Goal: Task Accomplishment & Management: Complete application form

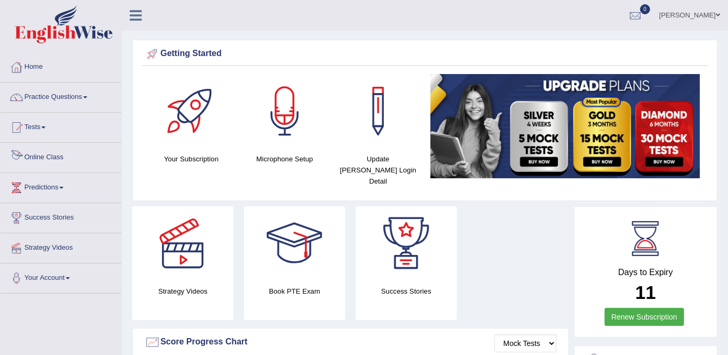
click at [47, 156] on link "Online Class" at bounding box center [61, 156] width 121 height 26
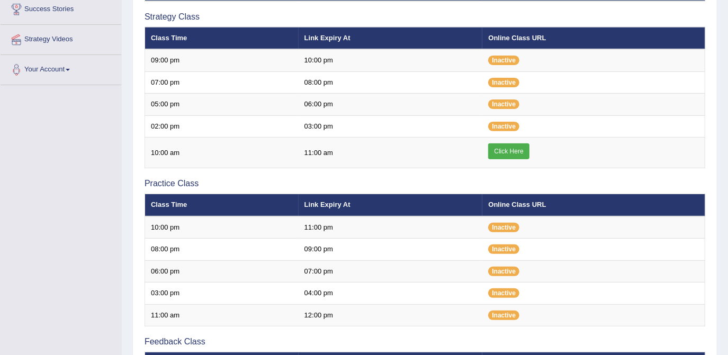
scroll to position [192, 0]
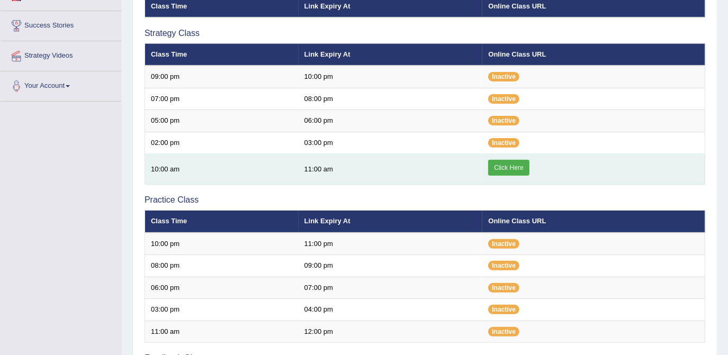
click at [518, 164] on link "Click Here" at bounding box center [508, 168] width 41 height 16
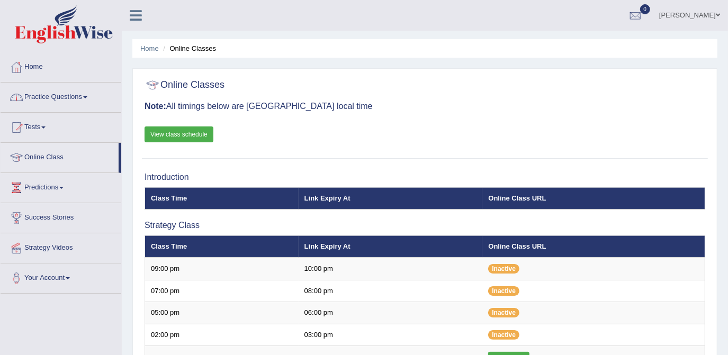
click at [87, 97] on span at bounding box center [85, 97] width 4 height 2
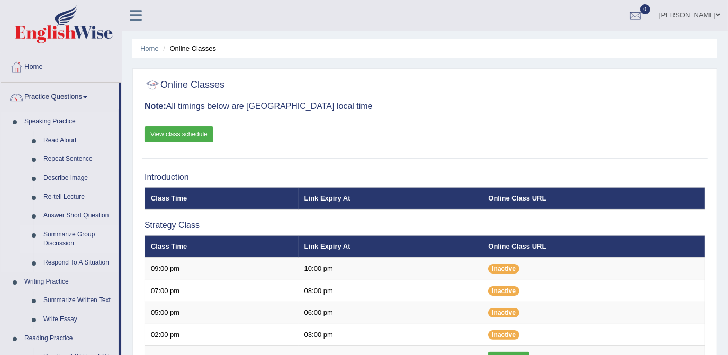
scroll to position [96, 0]
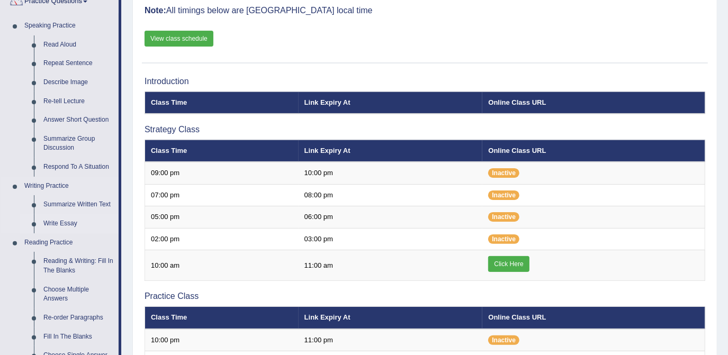
click at [68, 225] on link "Write Essay" at bounding box center [79, 223] width 80 height 19
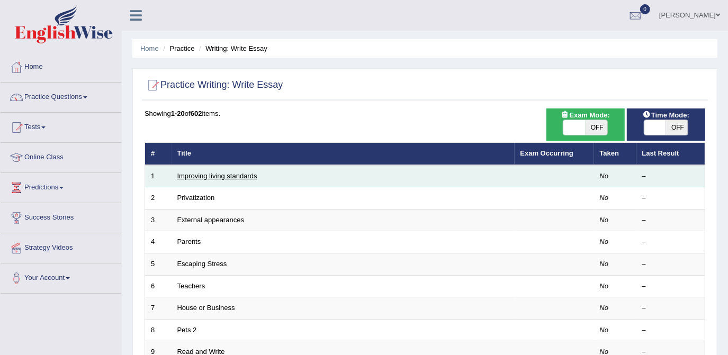
click at [193, 176] on link "Improving living standards" at bounding box center [217, 176] width 80 height 8
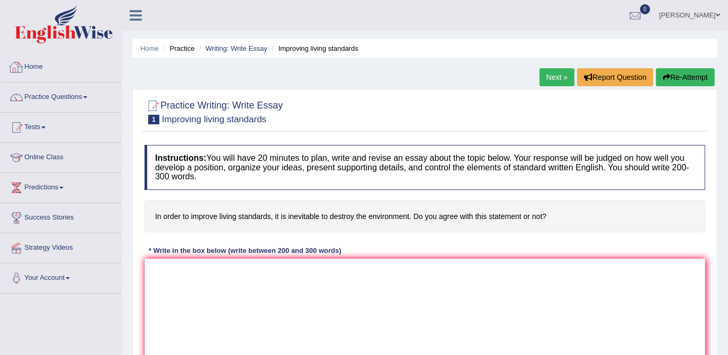
click at [43, 66] on link "Home" at bounding box center [61, 65] width 121 height 26
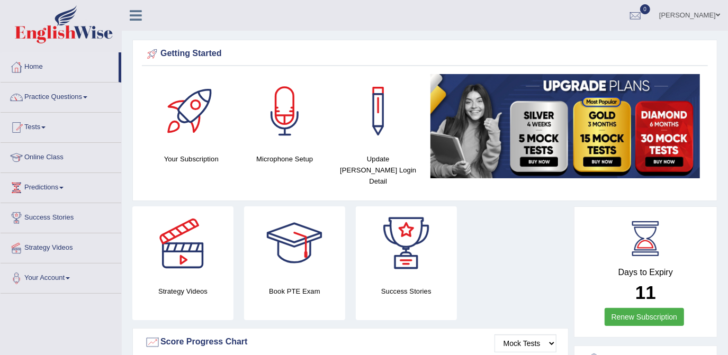
click at [38, 66] on link "Home" at bounding box center [60, 65] width 118 height 26
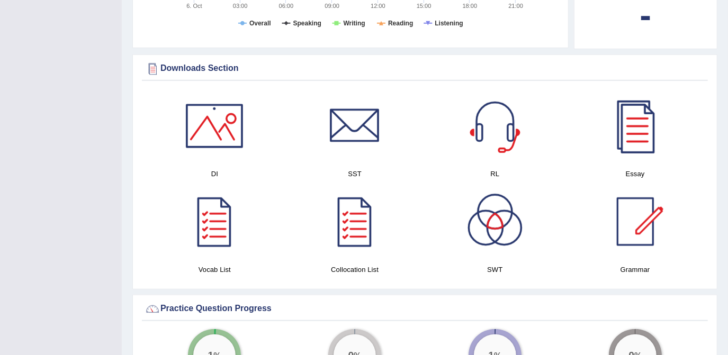
scroll to position [529, 0]
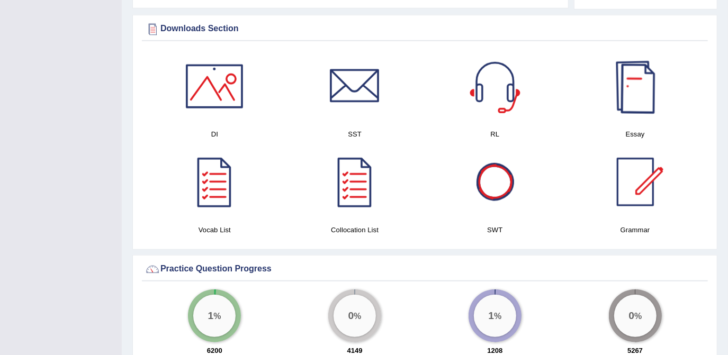
click at [621, 83] on div at bounding box center [635, 86] width 74 height 74
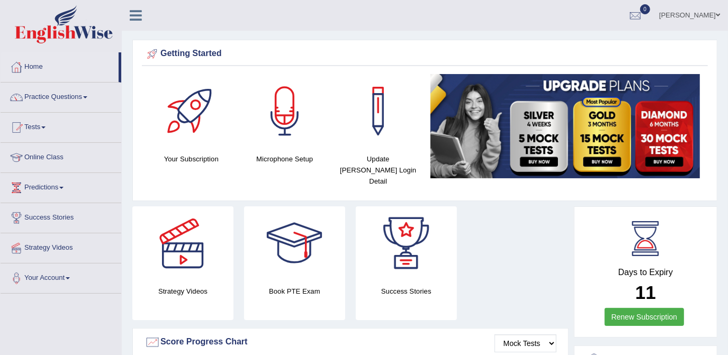
scroll to position [0, 0]
click at [87, 97] on span at bounding box center [85, 97] width 4 height 2
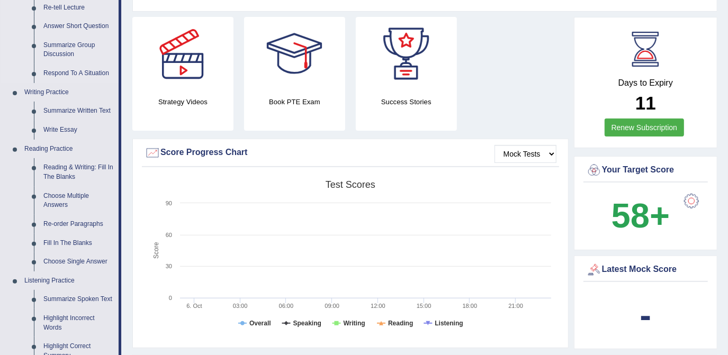
scroll to position [192, 0]
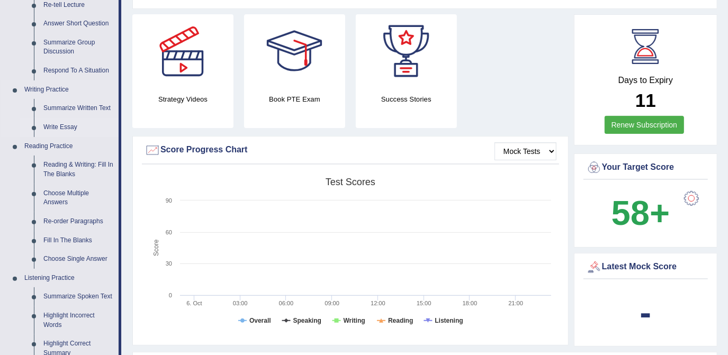
click at [65, 126] on link "Write Essay" at bounding box center [79, 127] width 80 height 19
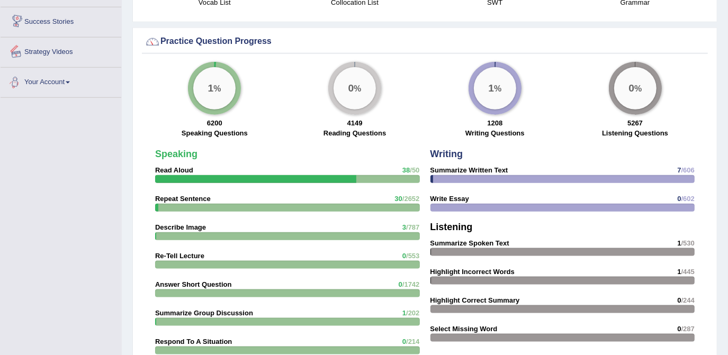
scroll to position [748, 0]
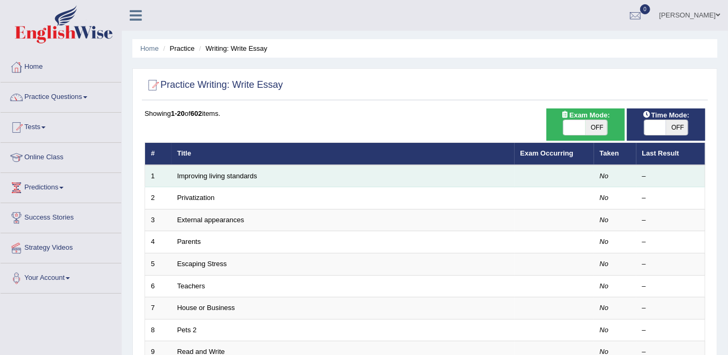
click at [219, 179] on td "Improving living standards" at bounding box center [342, 176] width 343 height 22
click at [219, 176] on link "Improving living standards" at bounding box center [217, 176] width 80 height 8
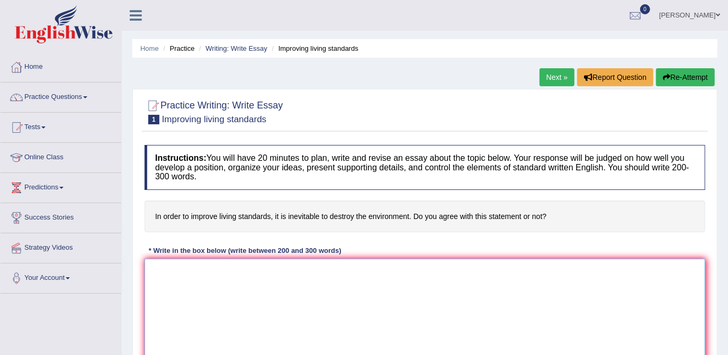
paste textarea "The increasing influence of [essay topic] on our lives has ignited numerous dis…"
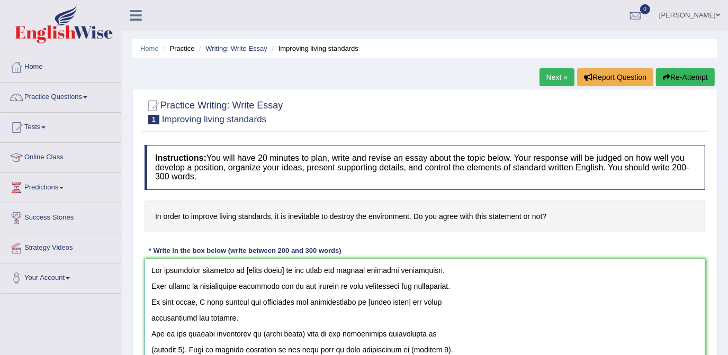
click at [284, 267] on textarea at bounding box center [424, 310] width 561 height 103
click at [488, 270] on textarea at bounding box center [424, 310] width 561 height 103
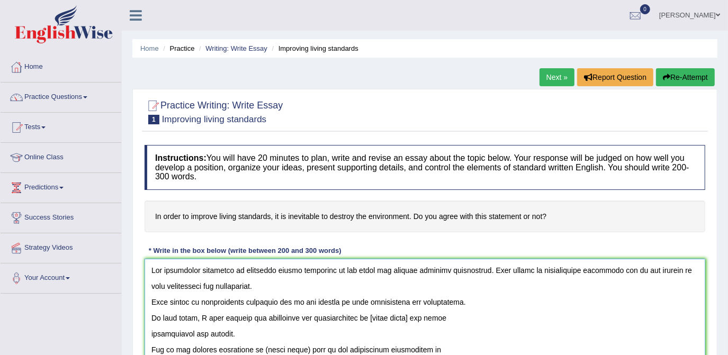
drag, startPoint x: 151, startPoint y: 300, endPoint x: 456, endPoint y: 301, distance: 304.9
click at [456, 301] on textarea at bounding box center [424, 310] width 561 height 103
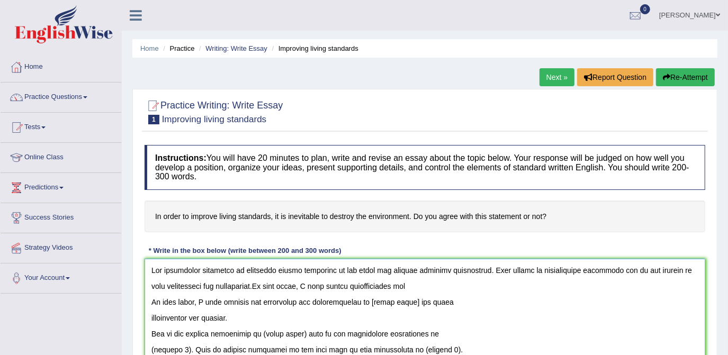
click at [343, 284] on textarea at bounding box center [424, 310] width 561 height 103
click at [400, 286] on textarea at bounding box center [424, 310] width 561 height 103
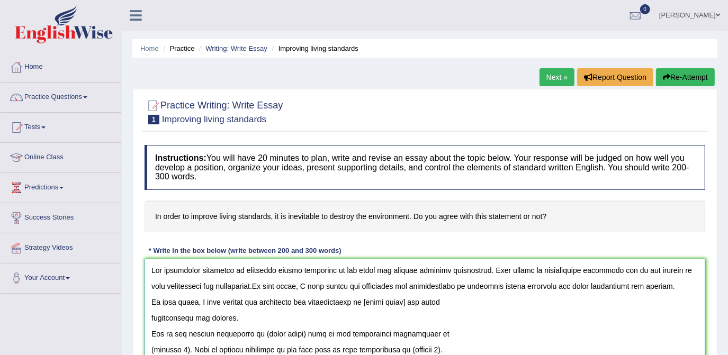
drag, startPoint x: 149, startPoint y: 303, endPoint x: 247, endPoint y: 315, distance: 98.2
click at [247, 315] on textarea at bounding box center [424, 310] width 561 height 103
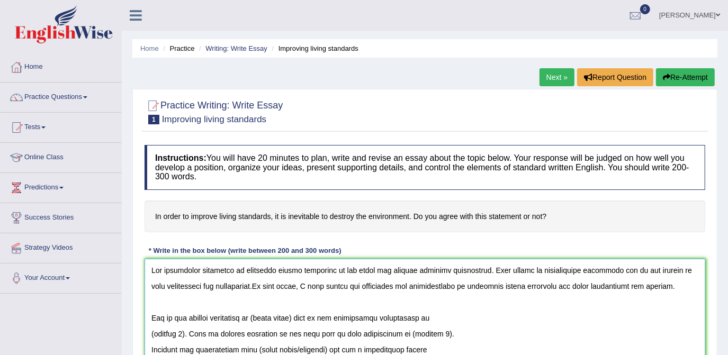
click at [658, 284] on textarea at bounding box center [424, 310] width 561 height 103
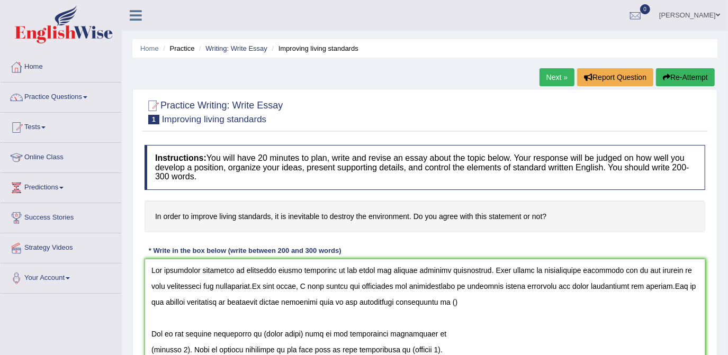
click at [438, 300] on textarea at bounding box center [424, 310] width 561 height 103
click at [441, 303] on textarea at bounding box center [424, 310] width 561 height 103
click at [440, 301] on textarea at bounding box center [424, 310] width 561 height 103
click at [440, 300] on textarea at bounding box center [424, 310] width 561 height 103
click at [456, 300] on textarea at bounding box center [424, 310] width 561 height 103
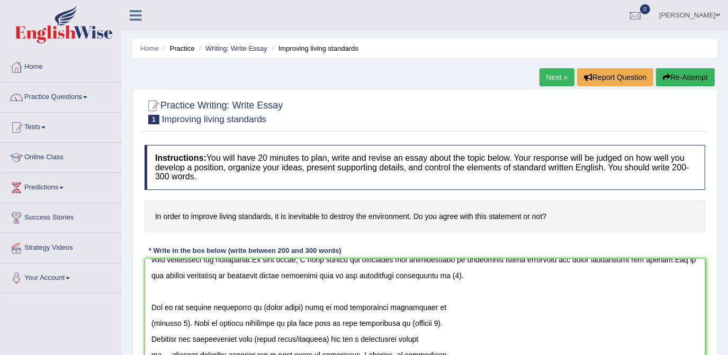
scroll to position [48, 0]
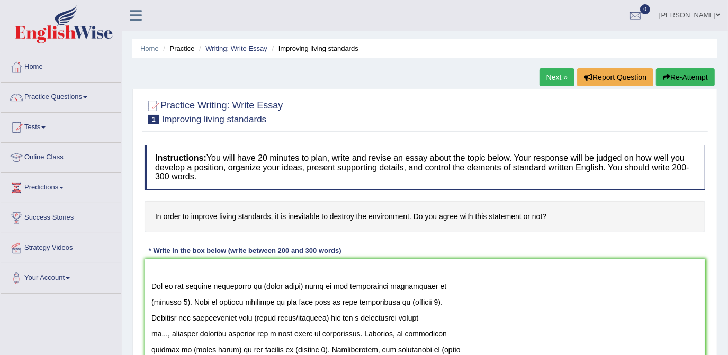
drag, startPoint x: 172, startPoint y: 281, endPoint x: 444, endPoint y: 280, distance: 271.5
click at [436, 281] on textarea at bounding box center [424, 310] width 561 height 103
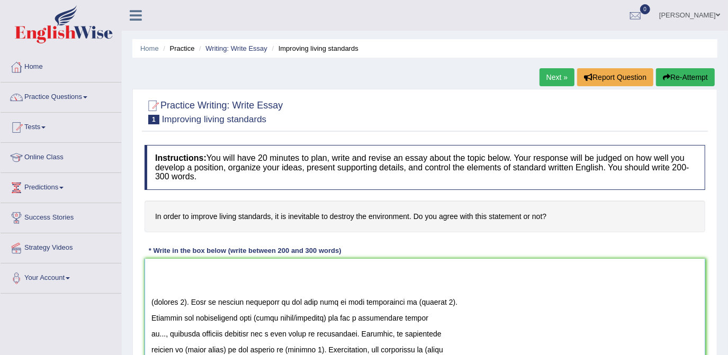
drag, startPoint x: 187, startPoint y: 302, endPoint x: 151, endPoint y: 301, distance: 36.5
click at [151, 301] on textarea at bounding box center [424, 310] width 561 height 103
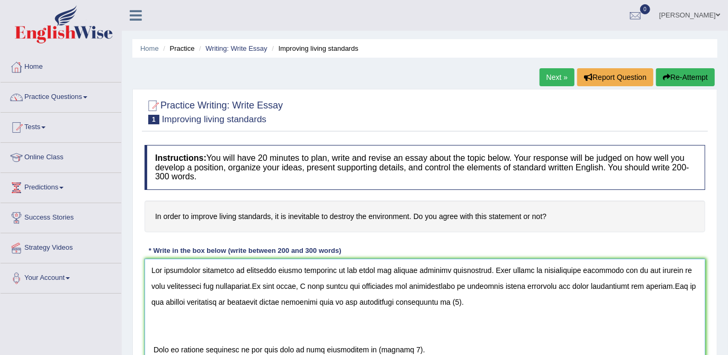
click at [456, 303] on textarea at bounding box center [424, 310] width 561 height 103
click at [150, 347] on textarea at bounding box center [424, 310] width 561 height 103
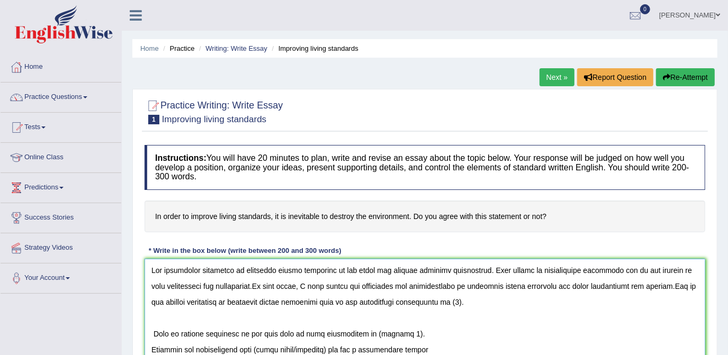
click at [458, 304] on textarea at bounding box center [424, 310] width 561 height 103
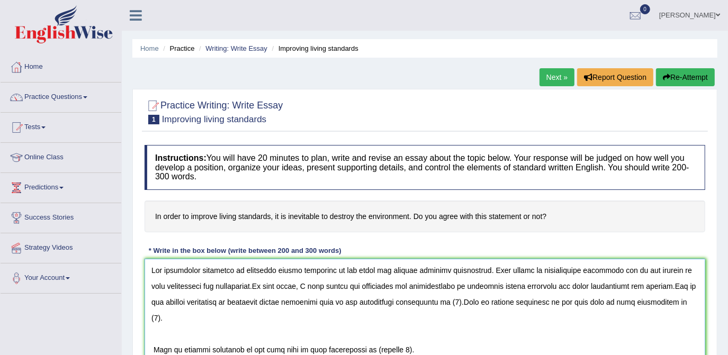
drag, startPoint x: 151, startPoint y: 330, endPoint x: 418, endPoint y: 329, distance: 267.3
click at [418, 329] on textarea at bounding box center [424, 310] width 561 height 103
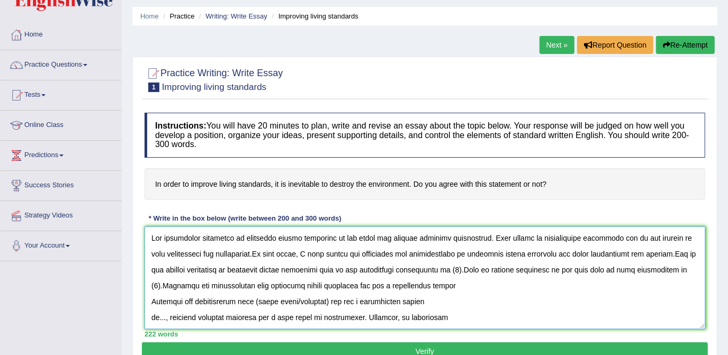
scroll to position [48, 0]
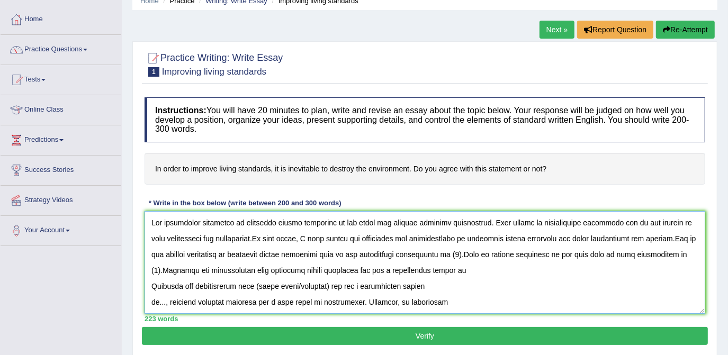
drag, startPoint x: 151, startPoint y: 283, endPoint x: 441, endPoint y: 288, distance: 290.1
click at [441, 288] on textarea at bounding box center [424, 262] width 561 height 103
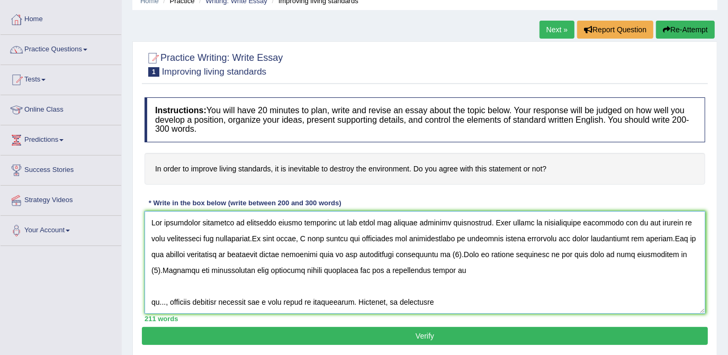
drag, startPoint x: 149, startPoint y: 301, endPoint x: 356, endPoint y: 297, distance: 207.0
click at [356, 297] on textarea at bounding box center [424, 262] width 561 height 103
paste textarea "on..., yielding positive outcomes for a wide range of individuals"
click at [463, 269] on textarea at bounding box center [424, 262] width 561 height 103
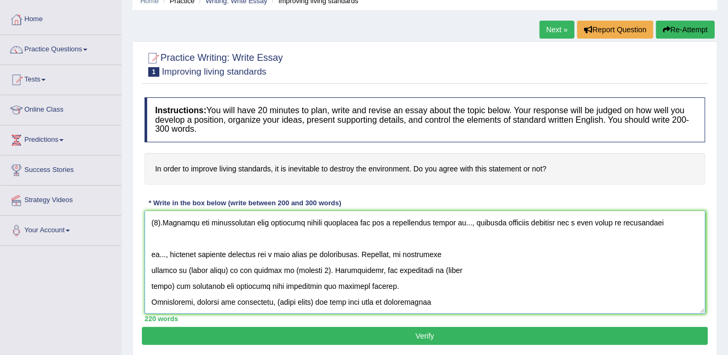
click at [663, 221] on textarea at bounding box center [424, 262] width 561 height 103
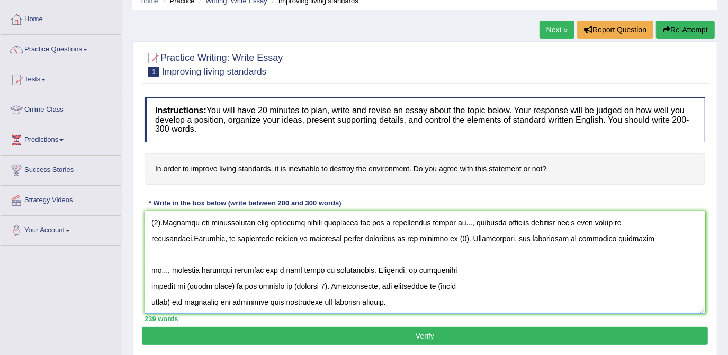
click at [592, 237] on textarea at bounding box center [424, 262] width 561 height 103
drag, startPoint x: 170, startPoint y: 300, endPoint x: 148, endPoint y: 270, distance: 36.3
click at [148, 270] on textarea at bounding box center [424, 262] width 561 height 103
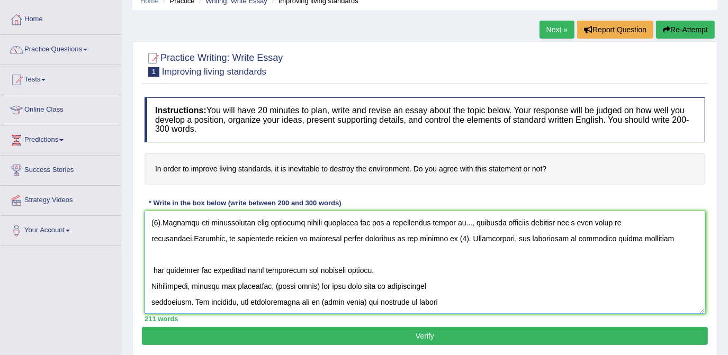
click at [661, 234] on textarea at bounding box center [424, 262] width 561 height 103
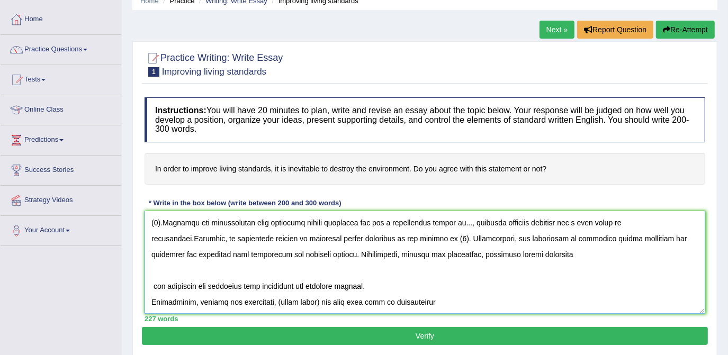
click at [540, 251] on textarea at bounding box center [424, 262] width 561 height 103
click at [534, 252] on textarea at bounding box center [424, 262] width 561 height 103
click at [154, 272] on textarea at bounding box center [424, 262] width 561 height 103
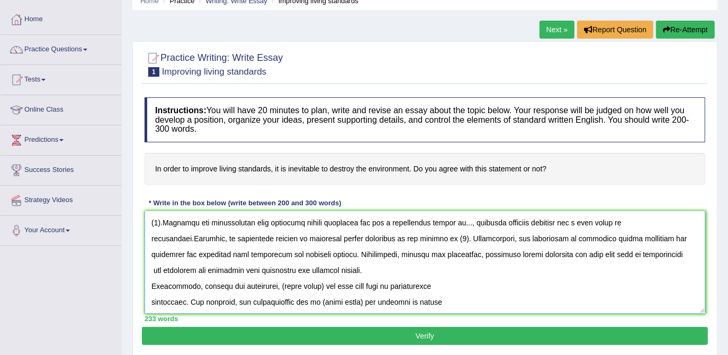
scroll to position [32, 0]
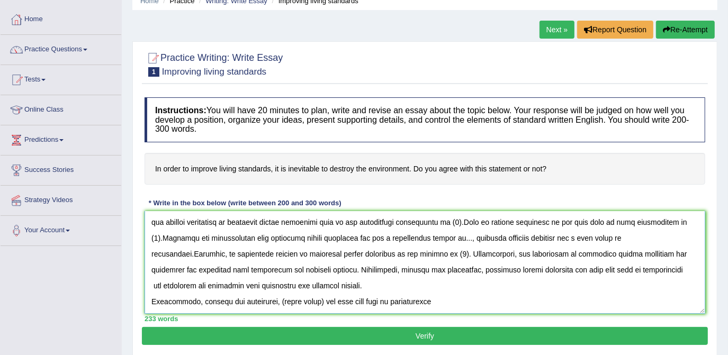
click at [153, 284] on textarea at bounding box center [424, 262] width 561 height 103
drag, startPoint x: 152, startPoint y: 284, endPoint x: 433, endPoint y: 303, distance: 281.7
click at [433, 303] on textarea at bounding box center [424, 262] width 561 height 103
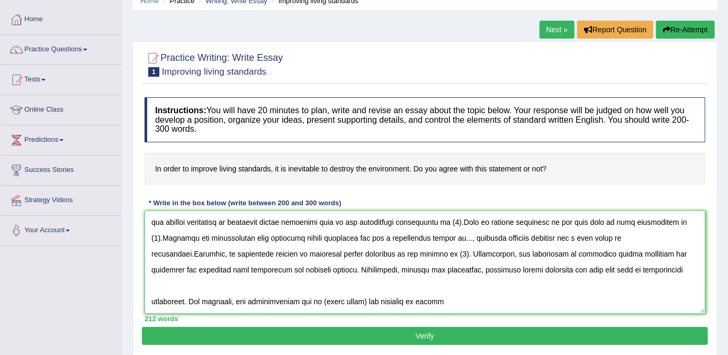
click at [650, 268] on textarea at bounding box center [424, 262] width 561 height 103
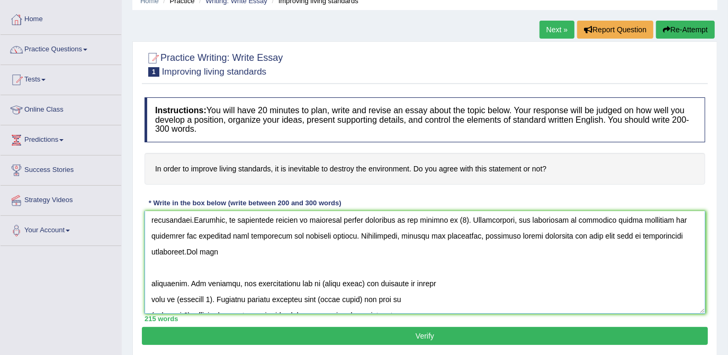
scroll to position [80, 0]
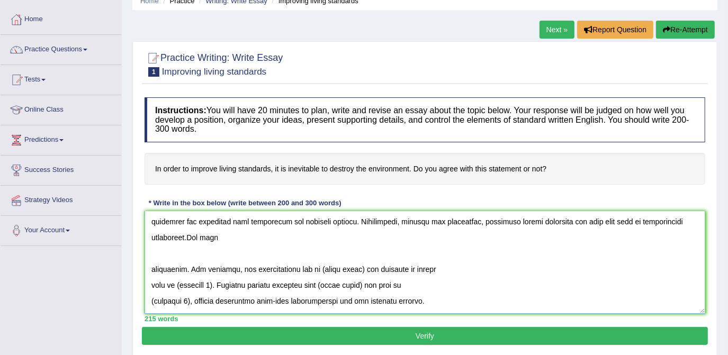
click at [152, 267] on textarea at bounding box center [424, 262] width 561 height 103
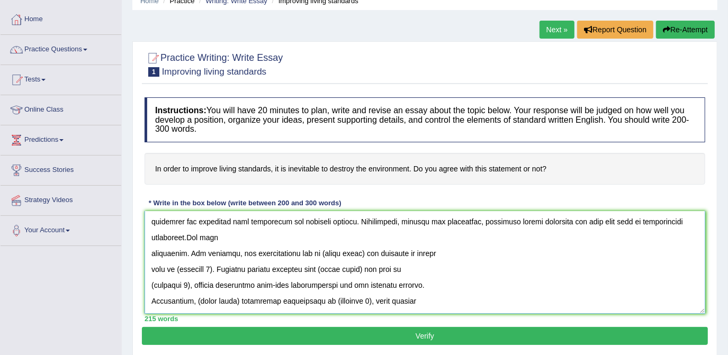
click at [166, 234] on textarea at bounding box center [424, 262] width 561 height 103
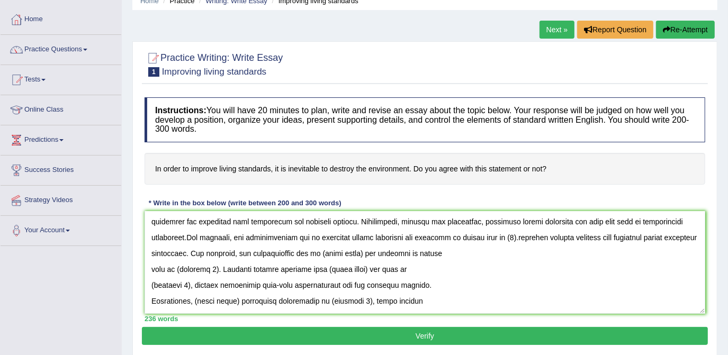
click at [467, 106] on h4 "Instructions: You will have 20 minutes to plan, write and revise an essay about…" at bounding box center [424, 119] width 561 height 45
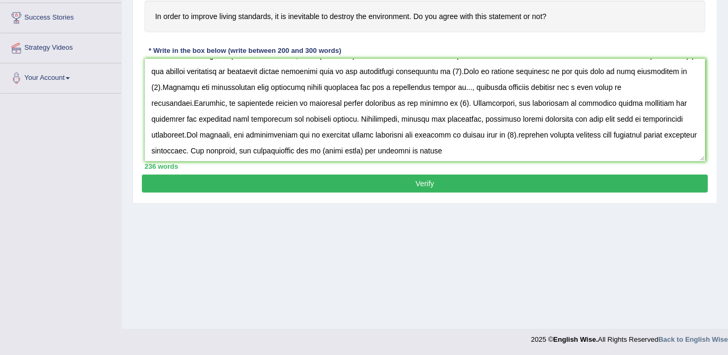
scroll to position [79, 0]
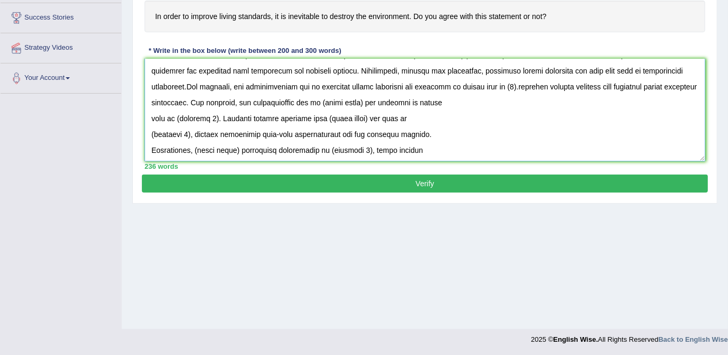
click at [659, 84] on textarea at bounding box center [424, 110] width 561 height 103
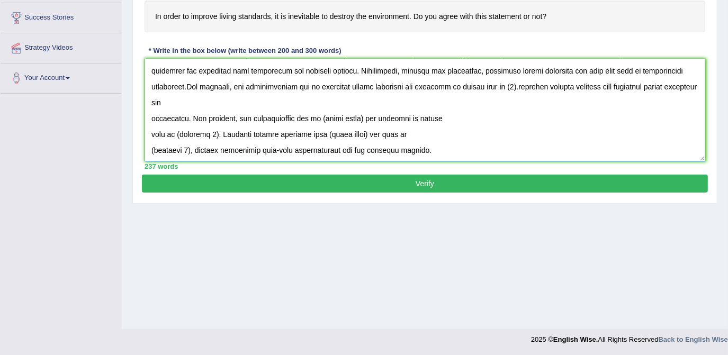
click at [666, 89] on textarea at bounding box center [424, 110] width 561 height 103
click at [674, 112] on textarea at bounding box center [424, 110] width 561 height 103
click at [674, 87] on textarea at bounding box center [424, 110] width 561 height 103
click at [250, 101] on textarea at bounding box center [424, 110] width 561 height 103
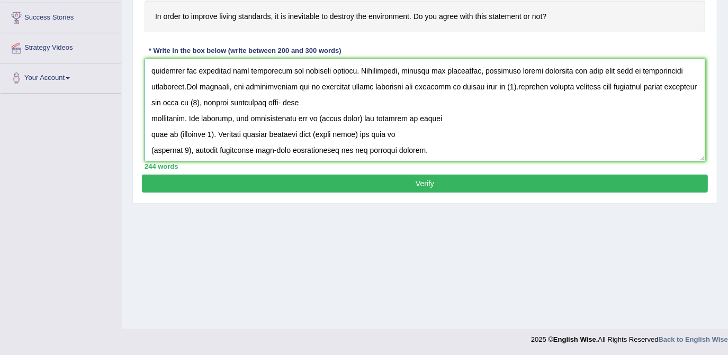
click at [254, 101] on textarea at bounding box center [424, 110] width 561 height 103
click at [268, 101] on textarea at bounding box center [424, 110] width 561 height 103
drag, startPoint x: 149, startPoint y: 116, endPoint x: 428, endPoint y: 142, distance: 280.1
click at [428, 142] on textarea at bounding box center [424, 110] width 561 height 103
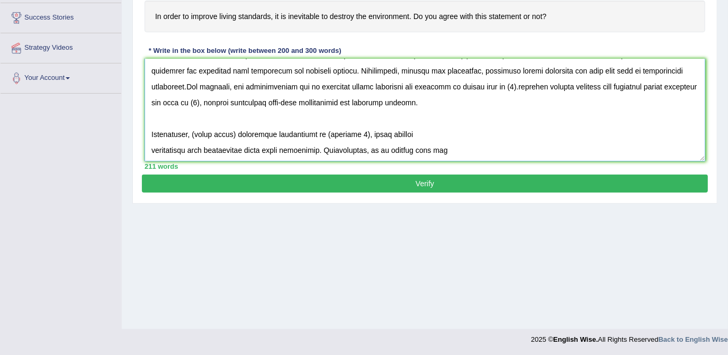
click at [380, 102] on textarea at bounding box center [424, 110] width 561 height 103
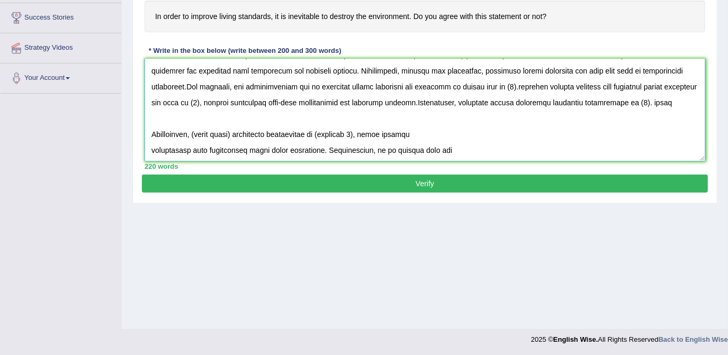
click at [601, 103] on textarea at bounding box center [424, 110] width 561 height 103
click at [624, 106] on textarea at bounding box center [424, 110] width 561 height 103
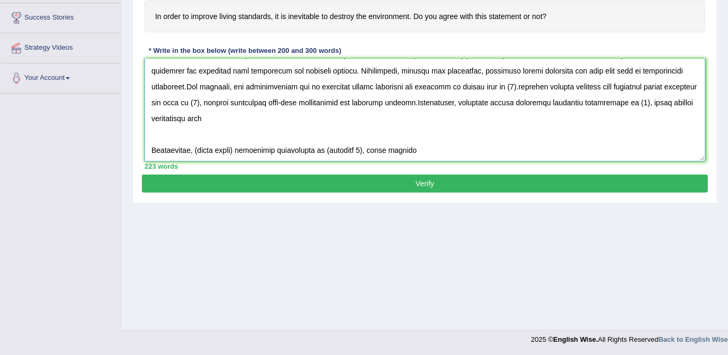
click at [151, 146] on textarea at bounding box center [424, 110] width 561 height 103
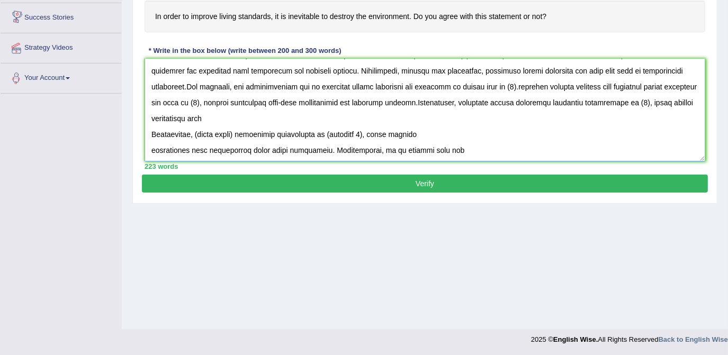
click at [170, 115] on textarea at bounding box center [424, 110] width 561 height 103
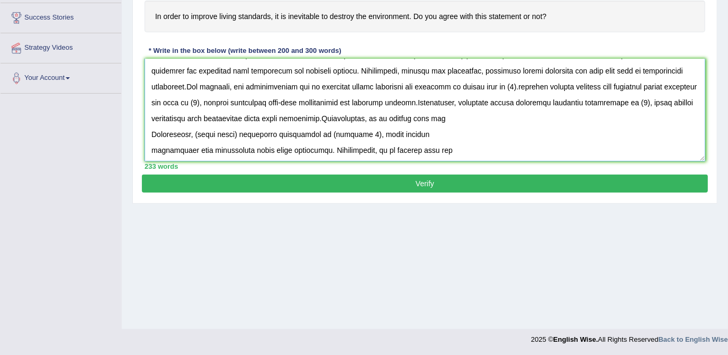
drag, startPoint x: 152, startPoint y: 131, endPoint x: 436, endPoint y: 146, distance: 284.1
click at [436, 146] on textarea at bounding box center [424, 110] width 561 height 103
click at [437, 146] on textarea at bounding box center [424, 110] width 561 height 103
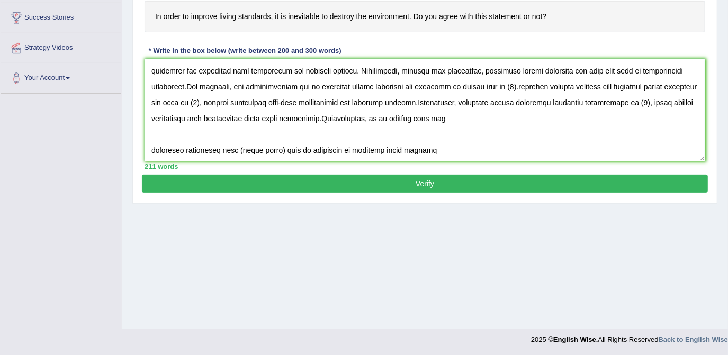
click at [393, 115] on textarea at bounding box center [424, 110] width 561 height 103
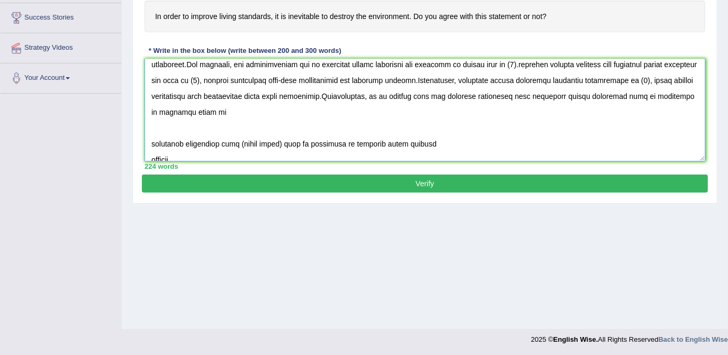
scroll to position [111, 0]
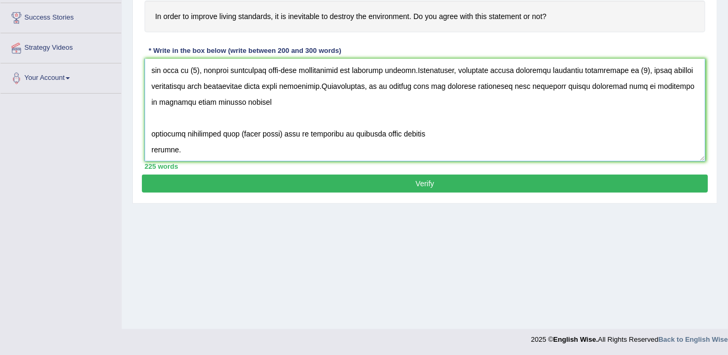
drag, startPoint x: 152, startPoint y: 130, endPoint x: 189, endPoint y: 150, distance: 41.9
click at [186, 149] on textarea at bounding box center [424, 110] width 561 height 103
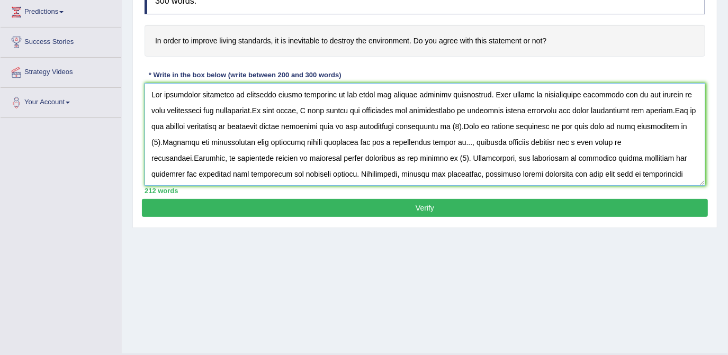
scroll to position [152, 0]
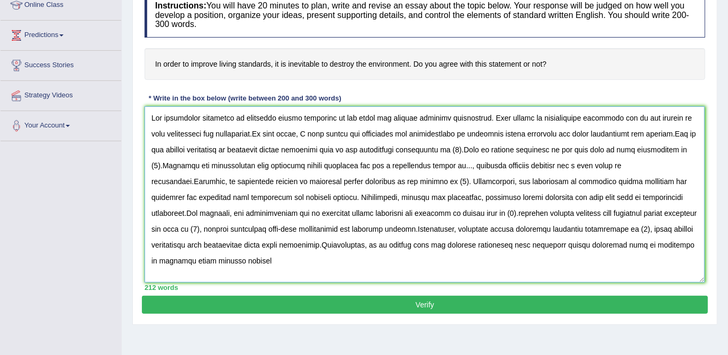
drag, startPoint x: 703, startPoint y: 205, endPoint x: 704, endPoint y: 279, distance: 73.6
click at [703, 280] on textarea at bounding box center [424, 194] width 560 height 176
click at [445, 149] on textarea at bounding box center [424, 194] width 560 height 176
click at [165, 164] on textarea at bounding box center [424, 194] width 560 height 176
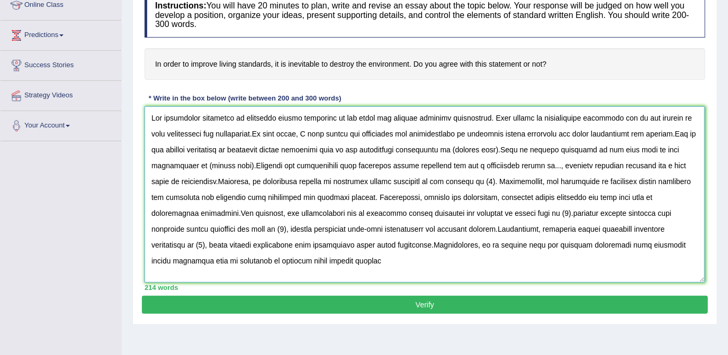
click at [441, 179] on textarea at bounding box center [424, 194] width 560 height 176
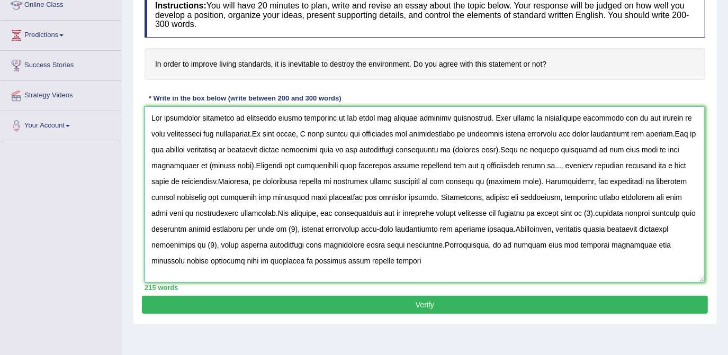
click at [508, 212] on textarea at bounding box center [424, 194] width 560 height 176
click at [250, 227] on textarea at bounding box center [424, 194] width 560 height 176
click at [206, 244] on textarea at bounding box center [424, 194] width 560 height 176
click at [205, 243] on textarea at bounding box center [424, 194] width 560 height 176
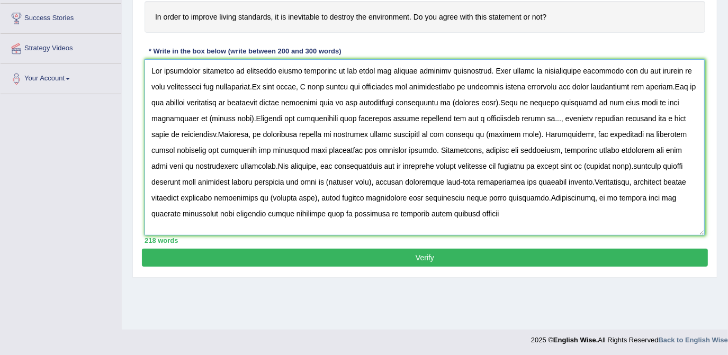
scroll to position [21, 0]
drag, startPoint x: 151, startPoint y: 269, endPoint x: 346, endPoint y: 201, distance: 206.2
click at [346, 201] on textarea at bounding box center [424, 147] width 560 height 176
click at [488, 79] on textarea at bounding box center [424, 147] width 560 height 176
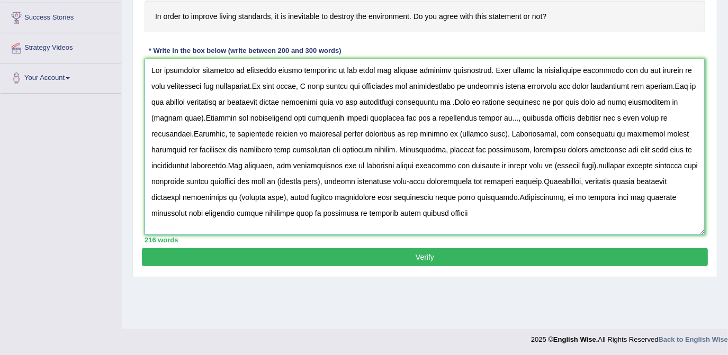
paste textarea "health and well-being"
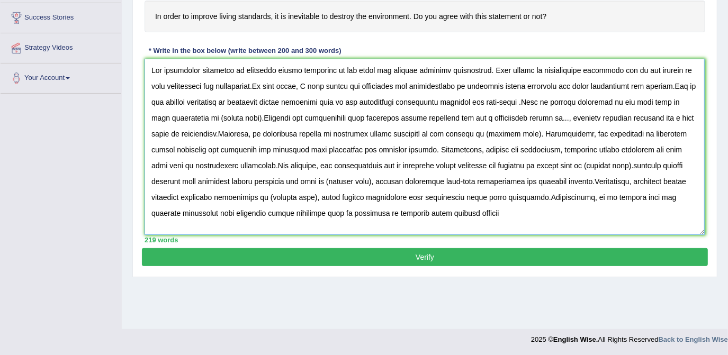
click at [435, 78] on textarea at bounding box center [424, 147] width 560 height 176
paste textarea "educational attainment"
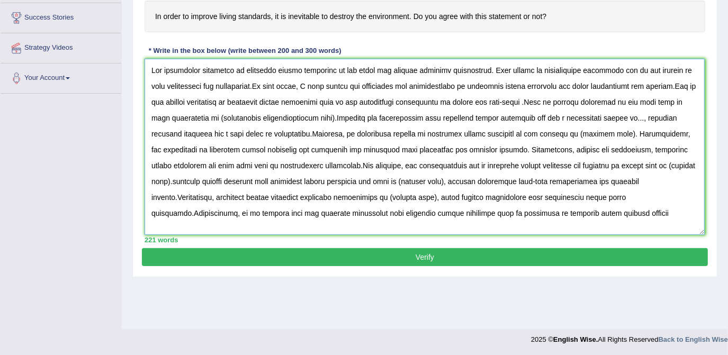
click at [320, 95] on textarea at bounding box center [424, 147] width 560 height 176
click at [201, 94] on textarea at bounding box center [424, 147] width 560 height 176
type textarea "The increasing influence of improving living standards on our lives has ignited…"
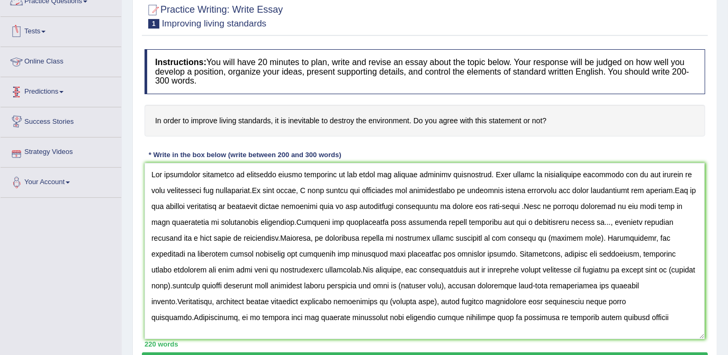
scroll to position [0, 0]
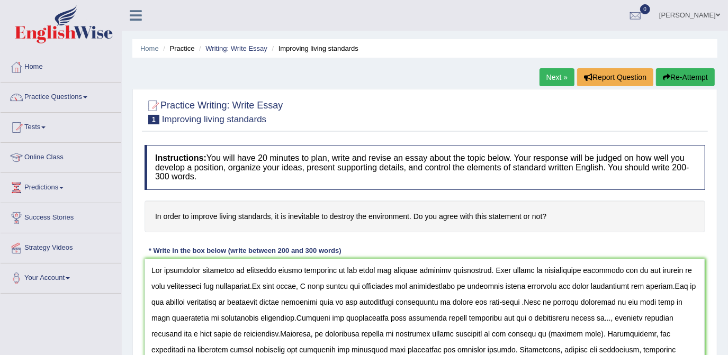
click at [86, 97] on span at bounding box center [85, 97] width 4 height 2
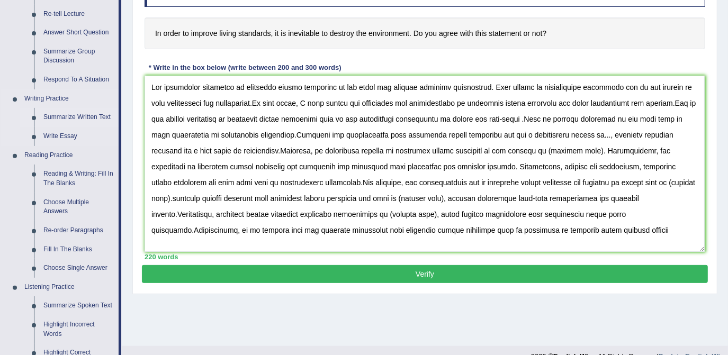
scroll to position [192, 0]
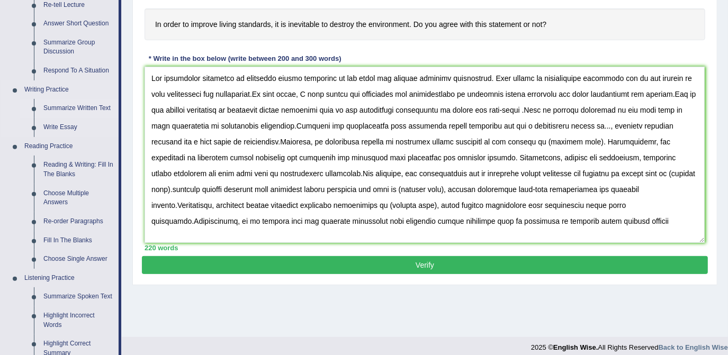
click at [69, 109] on link "Summarize Written Text" at bounding box center [79, 108] width 80 height 19
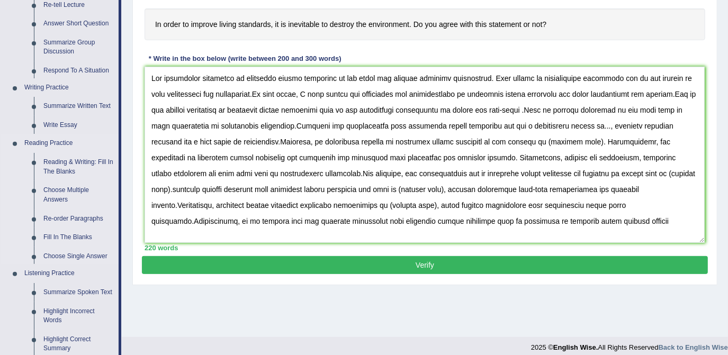
click at [69, 109] on ul "Speaking Practice Read Aloud Repeat Sentence Describe Image Re-tell Lecture Ans…" at bounding box center [60, 197] width 118 height 555
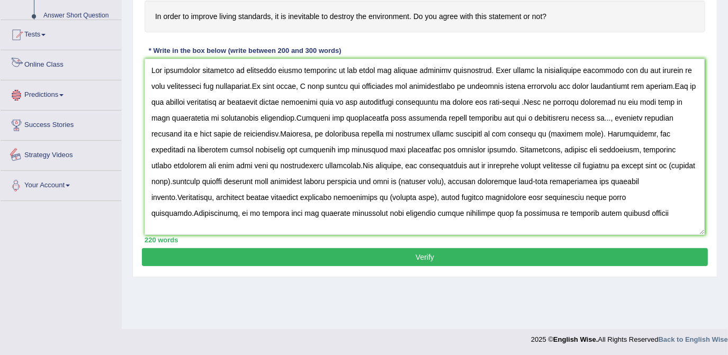
scroll to position [473, 0]
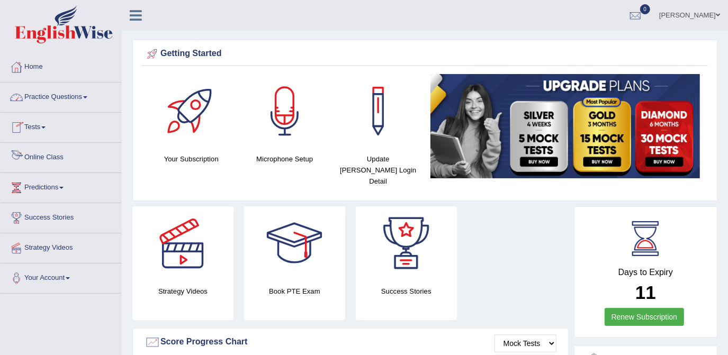
click at [49, 158] on link "Online Class" at bounding box center [61, 156] width 121 height 26
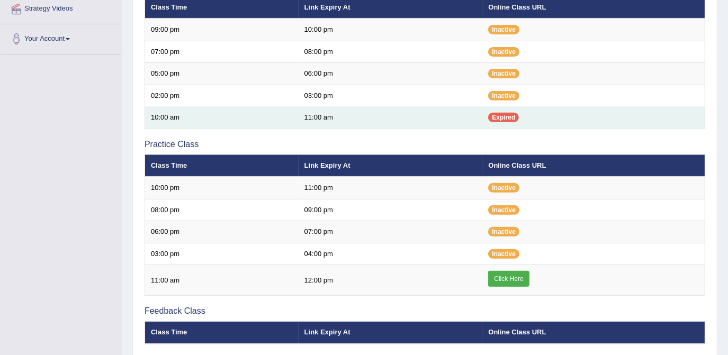
scroll to position [240, 0]
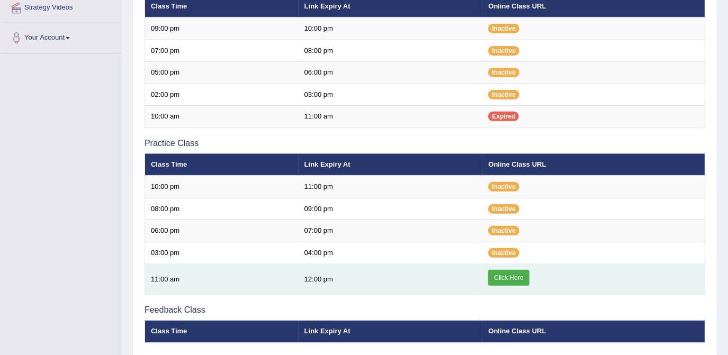
click at [508, 277] on link "Click Here" at bounding box center [508, 278] width 41 height 16
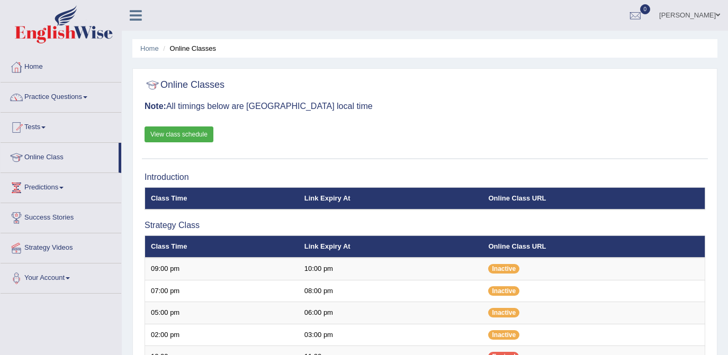
scroll to position [240, 0]
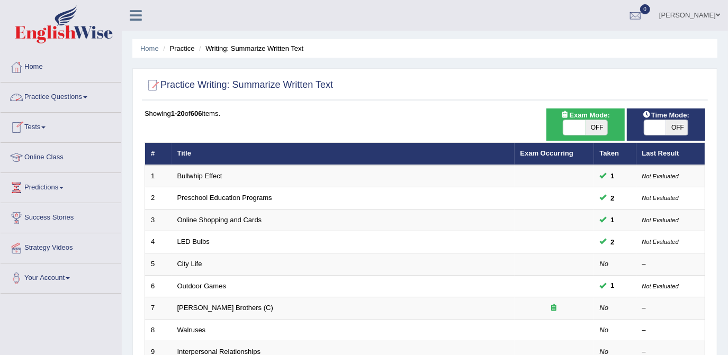
click at [87, 98] on span at bounding box center [85, 97] width 4 height 2
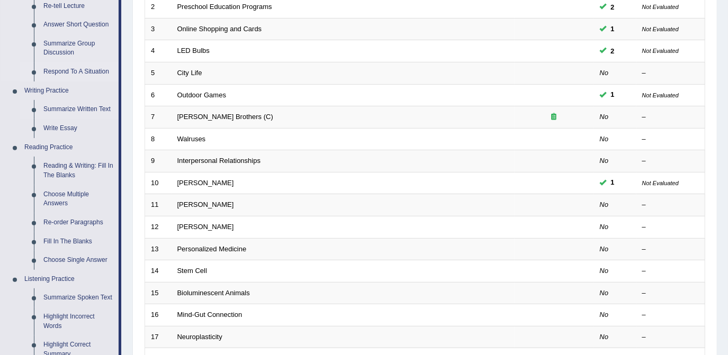
scroll to position [192, 0]
click at [65, 125] on link "Write Essay" at bounding box center [79, 127] width 80 height 19
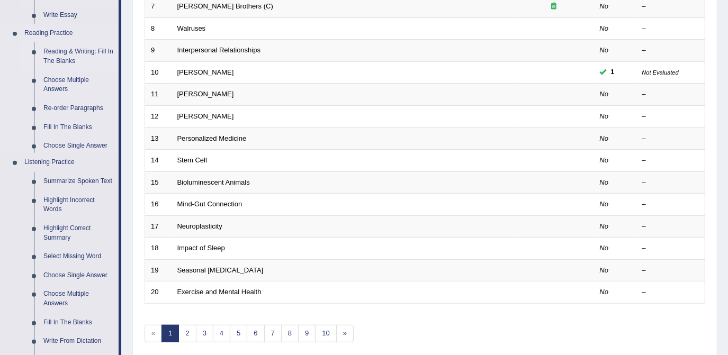
scroll to position [470, 0]
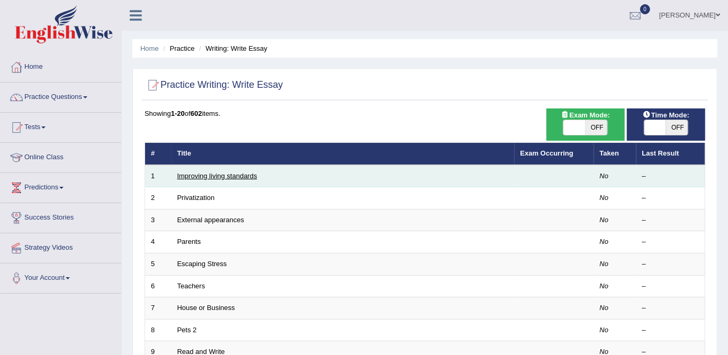
click at [221, 176] on link "Improving living standards" at bounding box center [217, 176] width 80 height 8
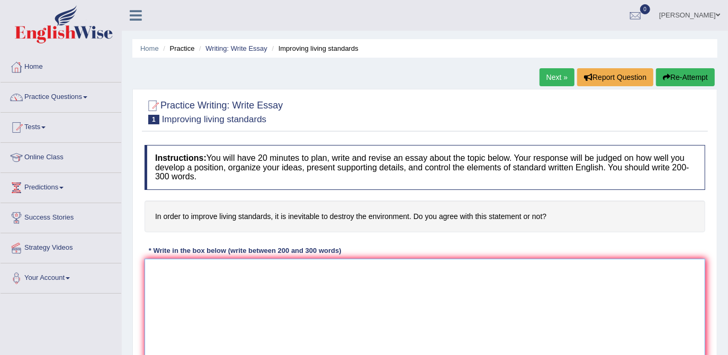
click at [192, 278] on textarea at bounding box center [424, 310] width 561 height 103
click at [85, 96] on link "Practice Questions" at bounding box center [61, 96] width 121 height 26
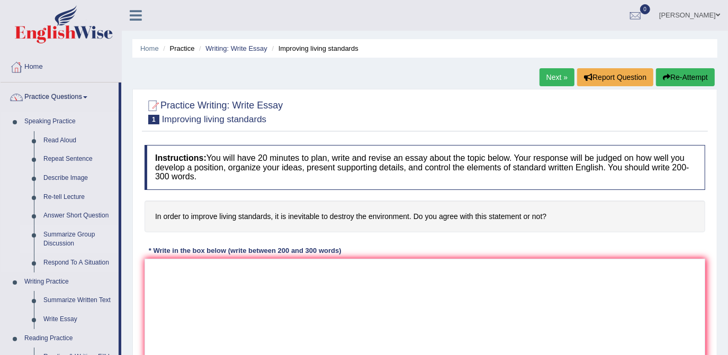
scroll to position [192, 0]
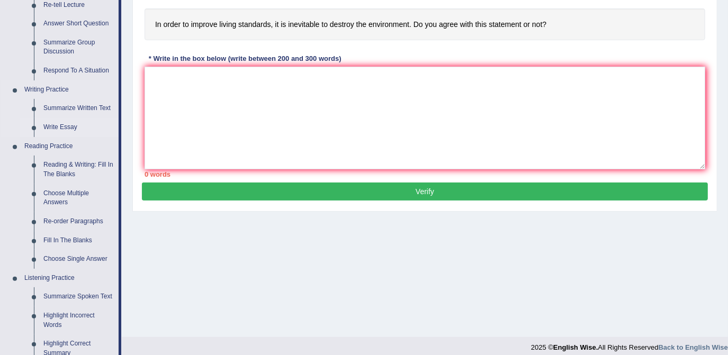
click at [62, 124] on link "Write Essay" at bounding box center [79, 127] width 80 height 19
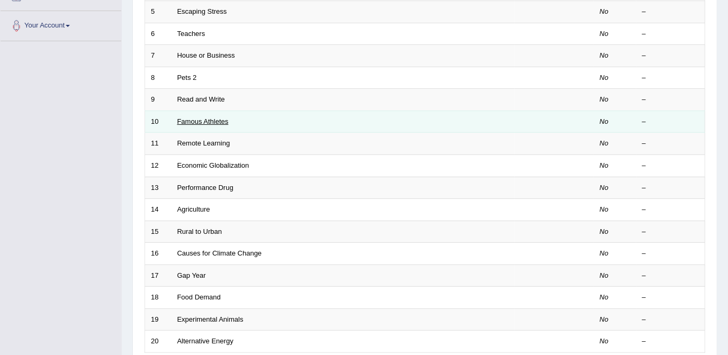
scroll to position [341, 0]
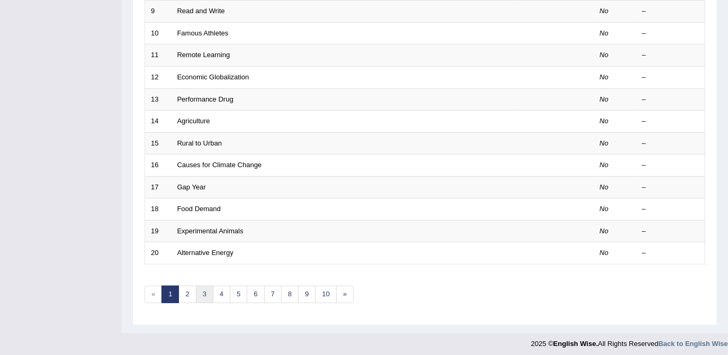
click at [199, 293] on link "3" at bounding box center [204, 294] width 17 height 17
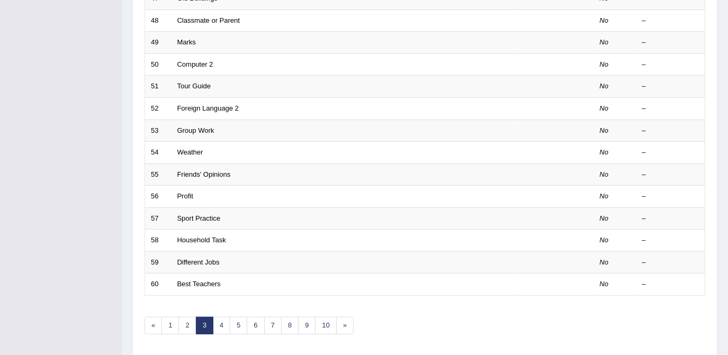
scroll to position [341, 0]
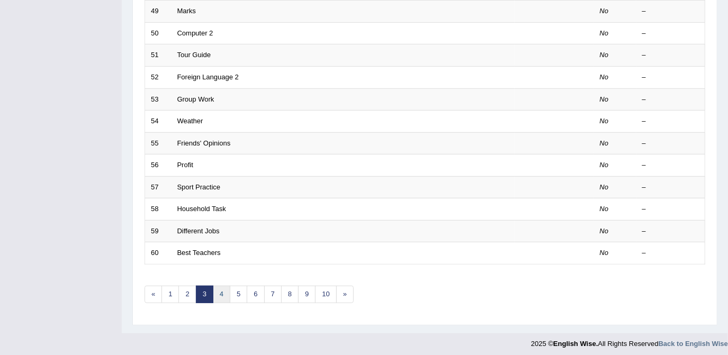
click at [221, 287] on link "4" at bounding box center [221, 294] width 17 height 17
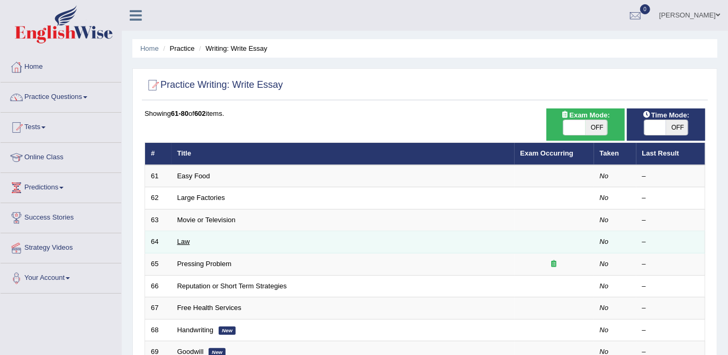
click at [183, 241] on link "Law" at bounding box center [183, 242] width 13 height 8
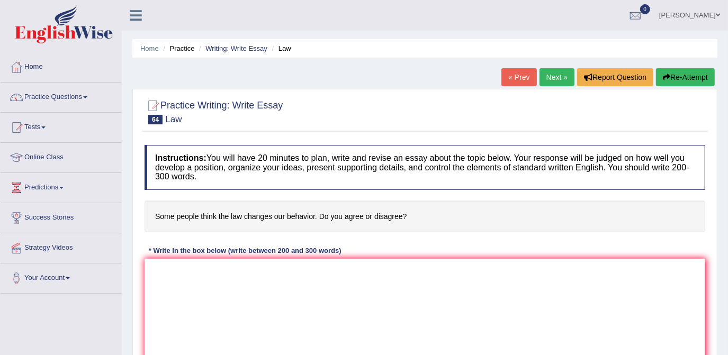
scroll to position [48, 0]
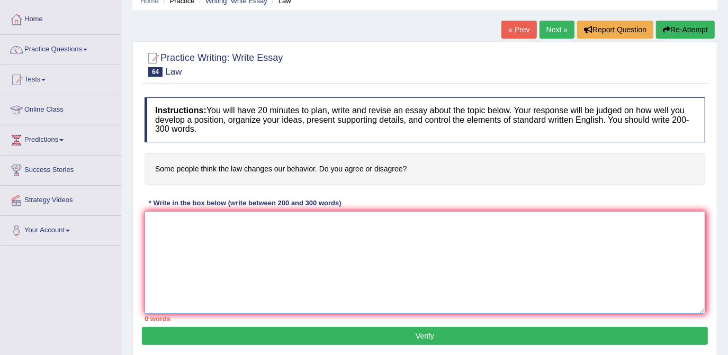
click at [161, 222] on textarea at bounding box center [424, 262] width 561 height 103
type textarea "I"
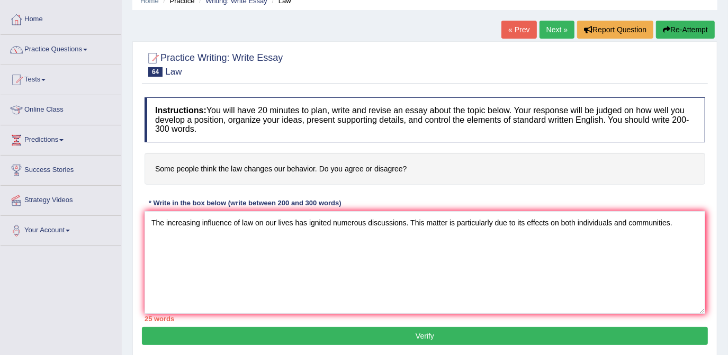
click at [386, 206] on div "Instructions: You will have 20 minutes to plan, write and revise an essay about…" at bounding box center [425, 209] width 566 height 235
click at [674, 222] on textarea "The increasing influence of law on our lives has ignited numerous discussions. …" at bounding box center [424, 262] width 561 height 103
click at [677, 222] on textarea "The increasing influence of law on our lives has ignited numerous discussions. …" at bounding box center [424, 262] width 561 height 103
click at [684, 221] on textarea "The increasing influence of law on our lives has ignited numerous discussions. …" at bounding box center [424, 262] width 561 height 103
click at [240, 244] on textarea "The increasing influence of law on our lives has ignited numerous discussions. …" at bounding box center [424, 262] width 561 height 103
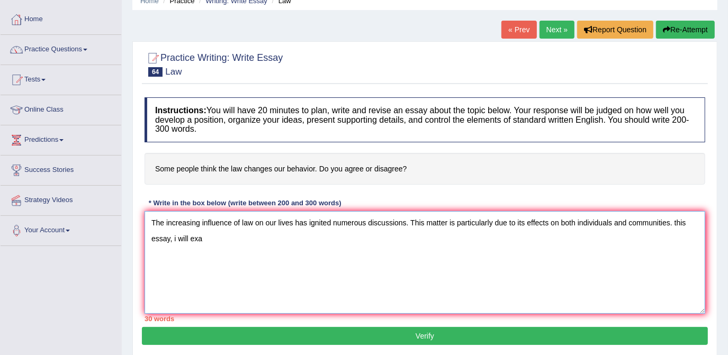
click at [176, 237] on textarea "The increasing influence of law on our lives has ignited numerous discussions. …" at bounding box center [424, 262] width 561 height 103
click at [201, 232] on textarea "The increasing influence of law on our lives has ignited numerous discussions. …" at bounding box center [424, 262] width 561 height 103
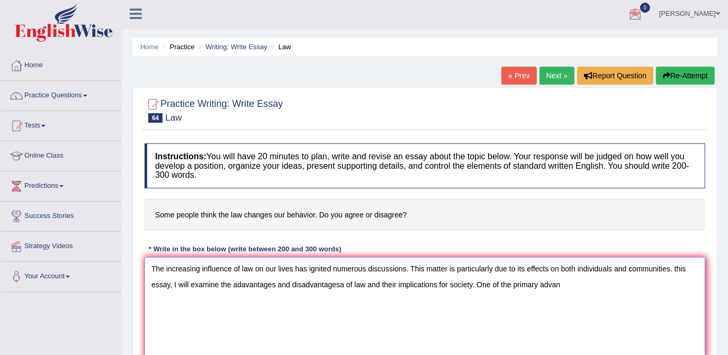
scroll to position [0, 0]
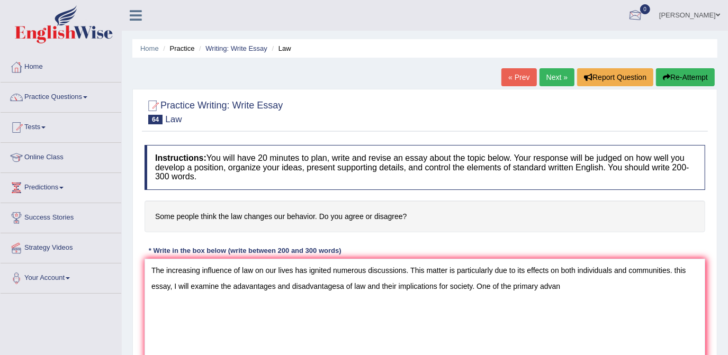
click at [643, 15] on div at bounding box center [635, 16] width 16 height 16
click at [651, 9] on span "0" at bounding box center [645, 9] width 11 height 10
click at [561, 285] on textarea "The increasing influence of law on our lives has ignited numerous discussions. …" at bounding box center [424, 310] width 561 height 103
type textarea "The increasing influence of law on our lives has ignited numerous discussions. …"
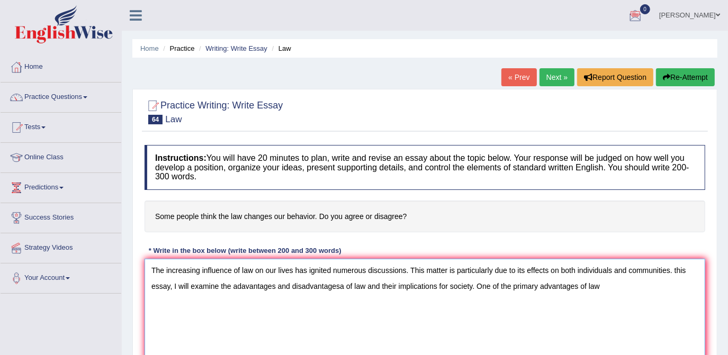
click at [487, 294] on textarea "The increasing influence of law on our lives has ignited numerous discussions. …" at bounding box center [424, 310] width 561 height 103
click at [483, 295] on textarea "The increasing influence of law on our lives has ignited numerous discussions. …" at bounding box center [424, 310] width 561 height 103
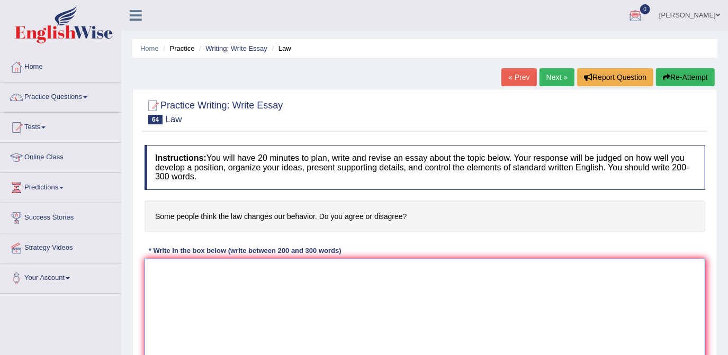
click at [484, 295] on textarea at bounding box center [424, 310] width 561 height 103
click at [222, 307] on textarea "lies" at bounding box center [424, 310] width 561 height 103
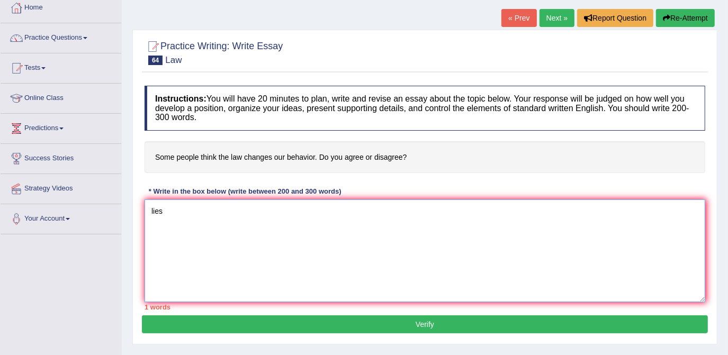
scroll to position [48, 0]
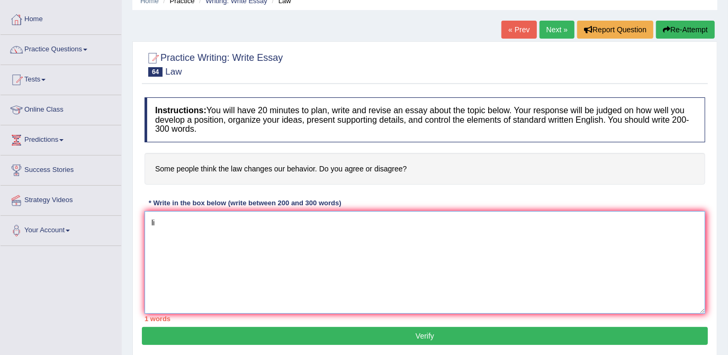
type textarea "l"
click at [418, 235] on textarea "The increasing influence of law on our life has given many disccusion.This topi…" at bounding box center [424, 262] width 561 height 103
click at [419, 221] on textarea "The increasing influence of law on our life has given many disccusion.This topi…" at bounding box center [424, 262] width 561 height 103
click at [564, 224] on textarea "The increasing influence of law on our life has given many disccusion.This topi…" at bounding box center [424, 262] width 561 height 103
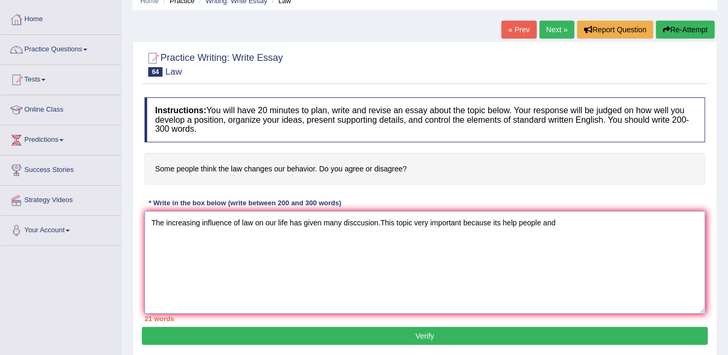
click at [564, 224] on textarea "The increasing influence of law on our life has given many disccusion.This topi…" at bounding box center [424, 262] width 561 height 103
click at [414, 221] on textarea "The increasing influence of law on our life has given many disccusion.This topi…" at bounding box center [424, 262] width 561 height 103
click at [204, 238] on textarea "The increasing influence of law on our life has given many disccusion.This topi…" at bounding box center [424, 262] width 561 height 103
click at [306, 239] on textarea "The increasing influence of law on our life has given many disccusion.This topi…" at bounding box center [424, 262] width 561 height 103
click at [295, 236] on textarea "The increasing influence of law on our life has given many disccusion.This topi…" at bounding box center [424, 262] width 561 height 103
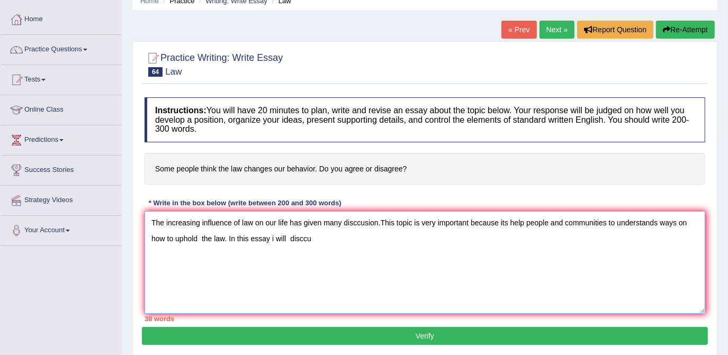
click at [362, 221] on textarea "The increasing influence of law on our life has given many disccusion.This topi…" at bounding box center [424, 262] width 561 height 103
click at [363, 222] on textarea "The increasing influence of law on our life has given many discusion.This topic…" at bounding box center [424, 262] width 561 height 103
click at [314, 239] on textarea "The increasing influence of law on our life has given many discussion.This topi…" at bounding box center [424, 262] width 561 height 103
click at [289, 237] on textarea "The increasing influence of law on our life has given many discussion.This topi…" at bounding box center [424, 262] width 561 height 103
click at [314, 237] on textarea "The increasing influence of law on our life has given many discussion.This topi…" at bounding box center [424, 262] width 561 height 103
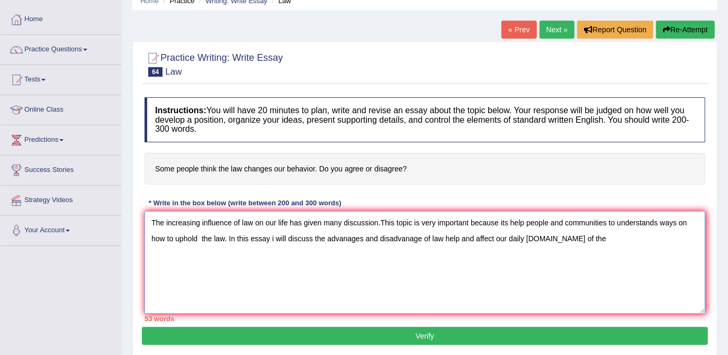
type textarea "The increasing influence of law on our life has given many discussion.This topi…"
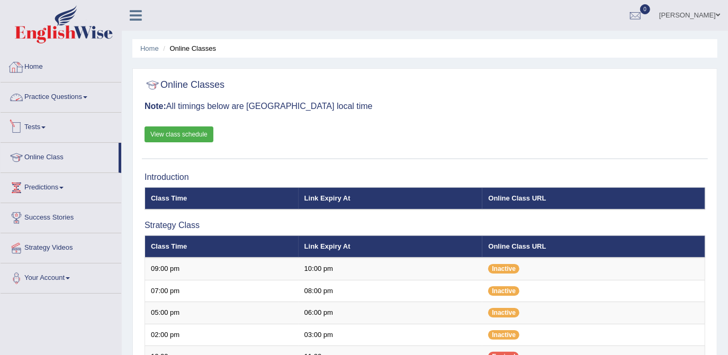
click at [52, 68] on link "Home" at bounding box center [61, 65] width 121 height 26
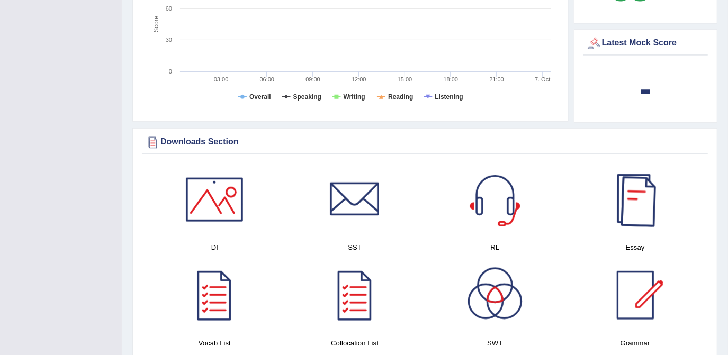
scroll to position [433, 0]
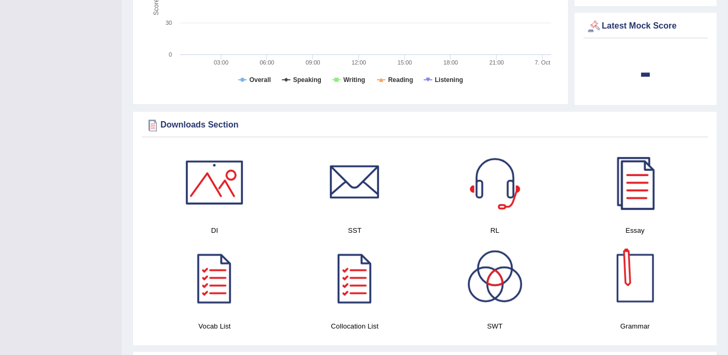
click at [639, 185] on div at bounding box center [635, 183] width 74 height 74
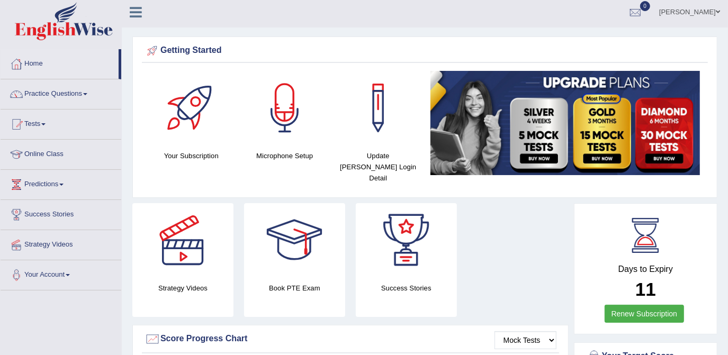
scroll to position [0, 0]
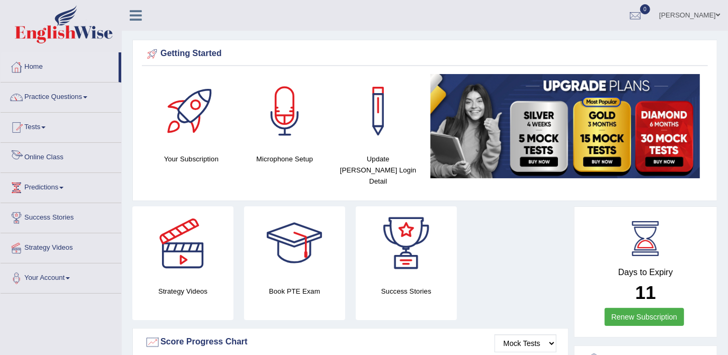
click at [47, 154] on link "Online Class" at bounding box center [61, 156] width 121 height 26
